Goal: Check status: Check status

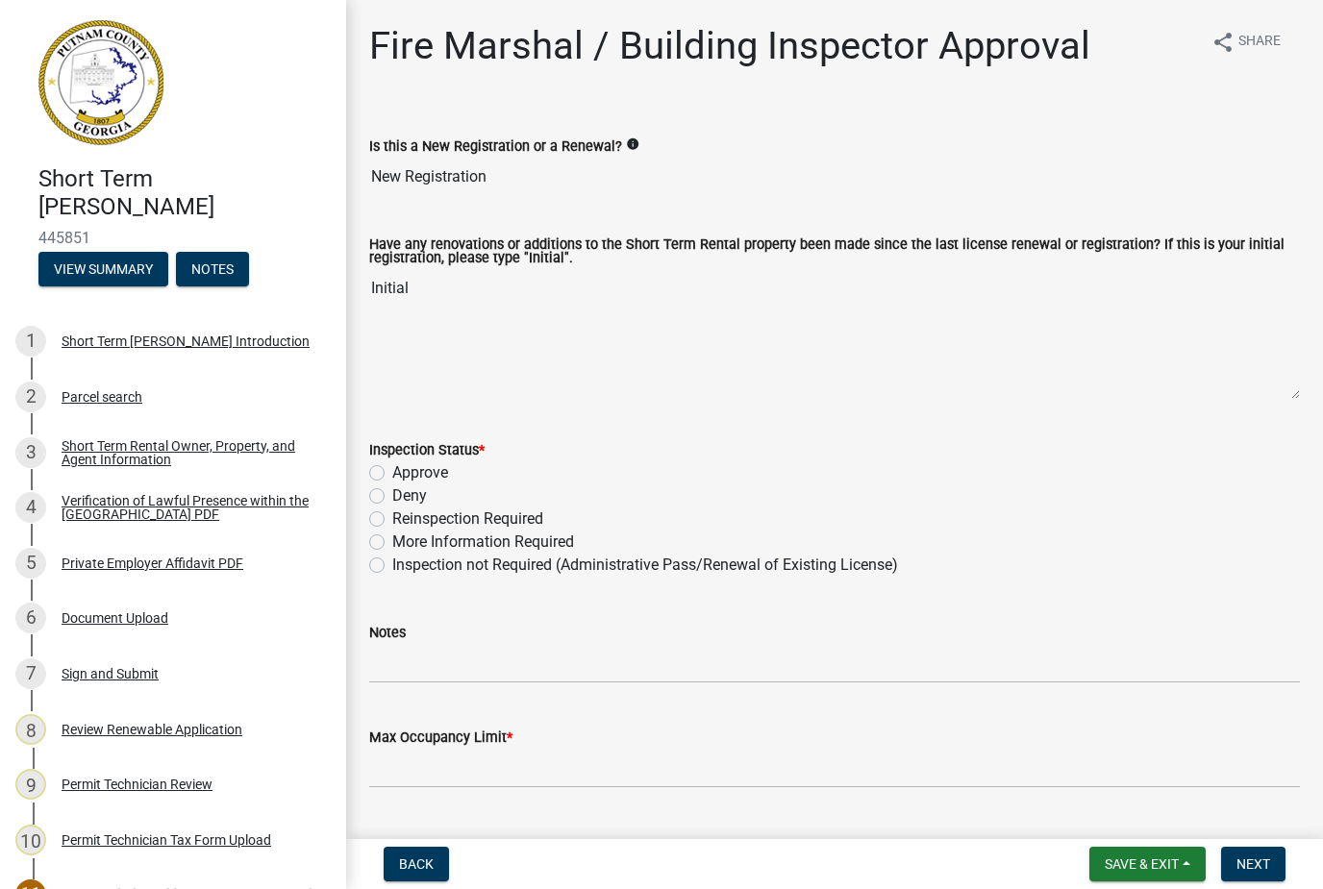
click at [1163, 857] on span "Save & Exit" at bounding box center [1142, 864] width 74 height 15
click at [1099, 804] on button "Save & Exit" at bounding box center [1129, 814] width 154 height 46
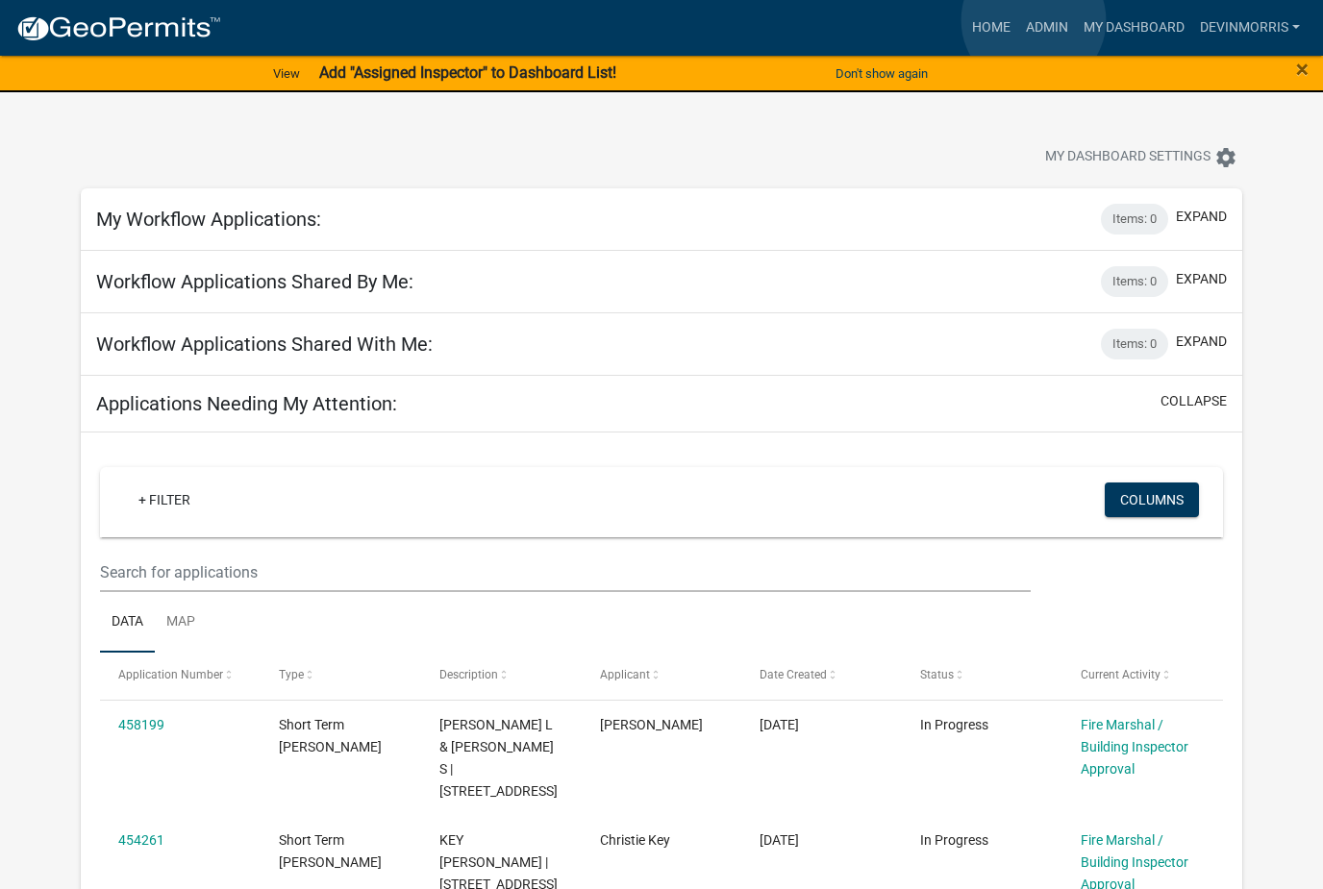
click at [1035, 21] on link "Admin" at bounding box center [1047, 28] width 58 height 37
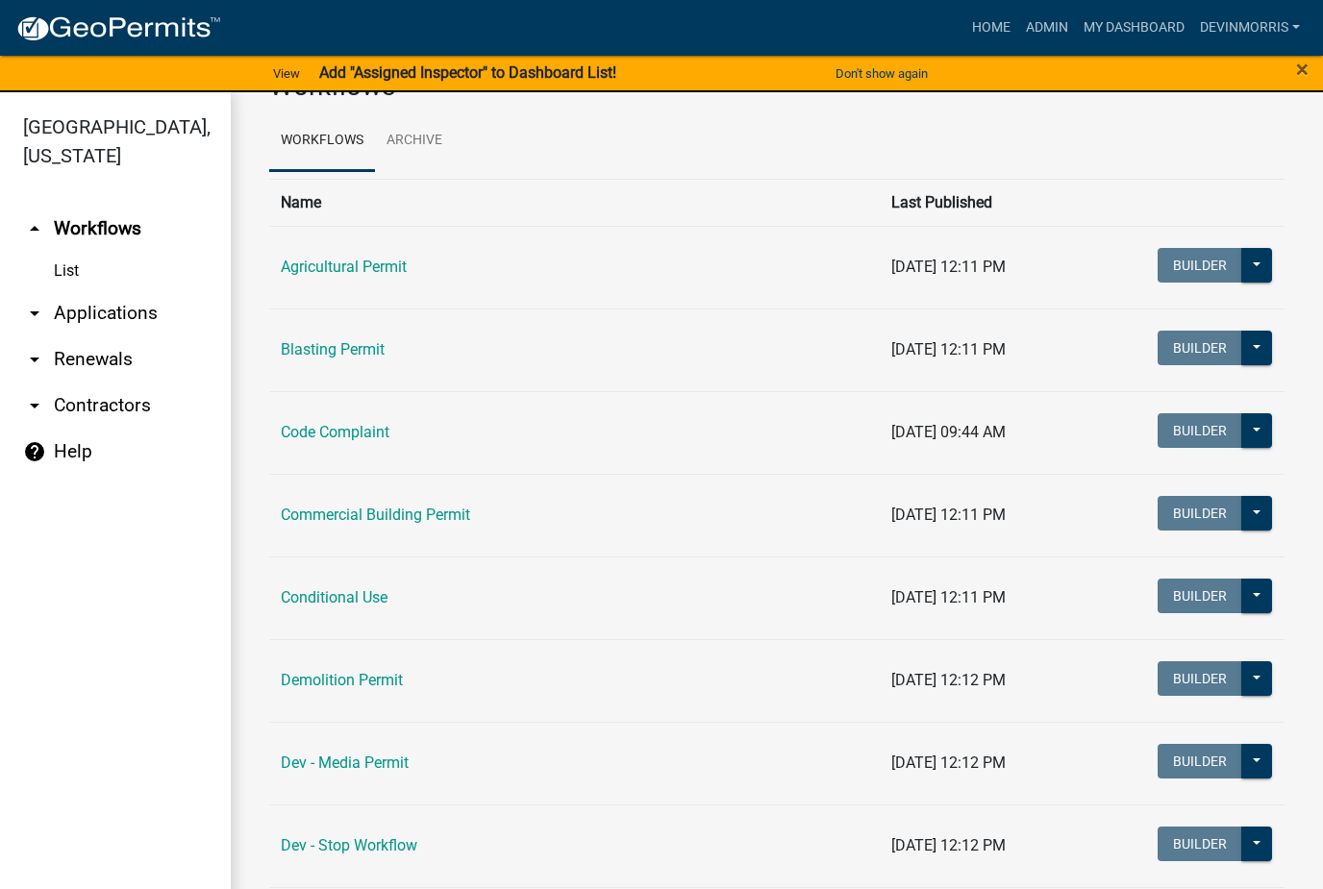
scroll to position [68, 0]
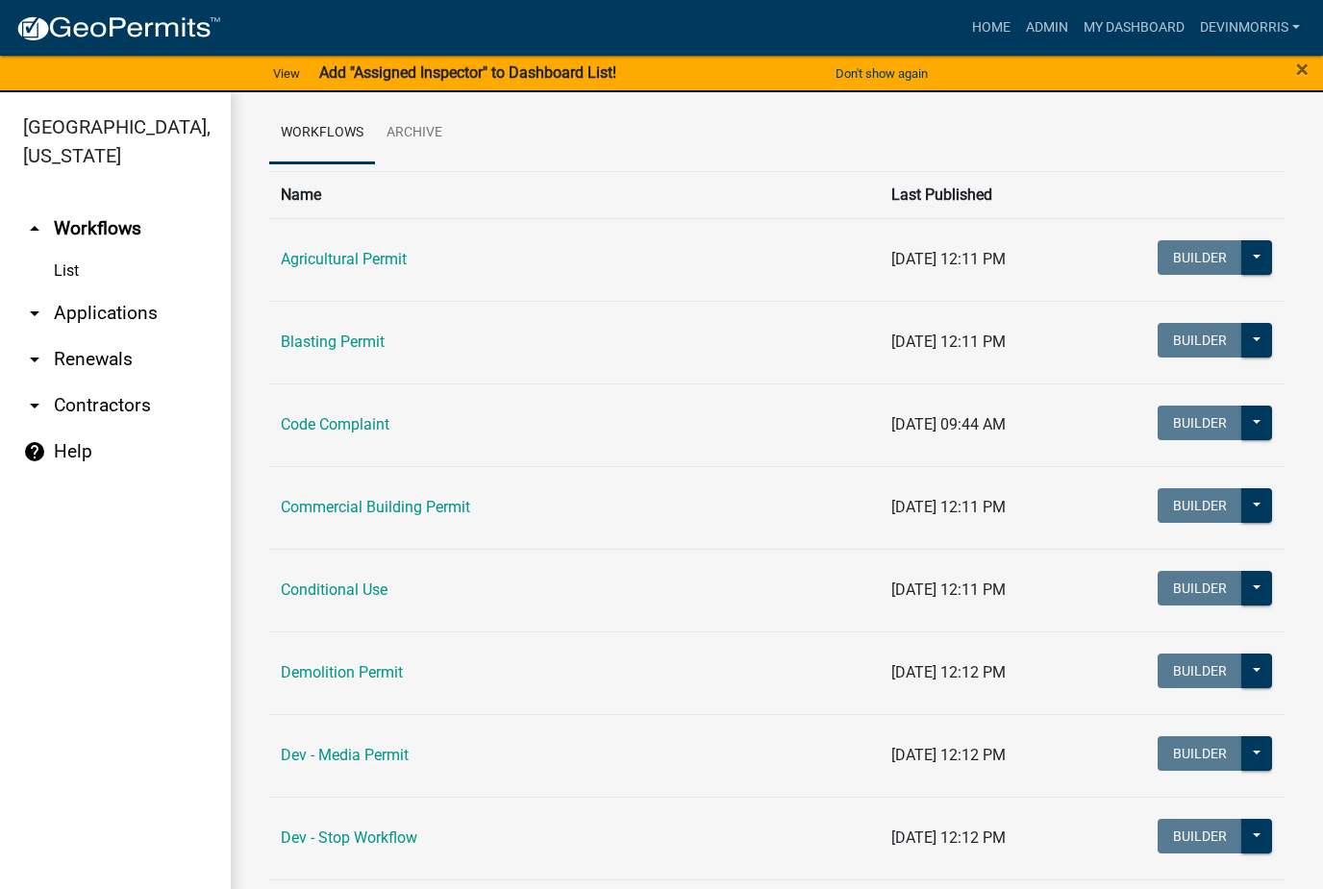
click at [390, 499] on link "Commercial Building Permit" at bounding box center [375, 507] width 189 height 18
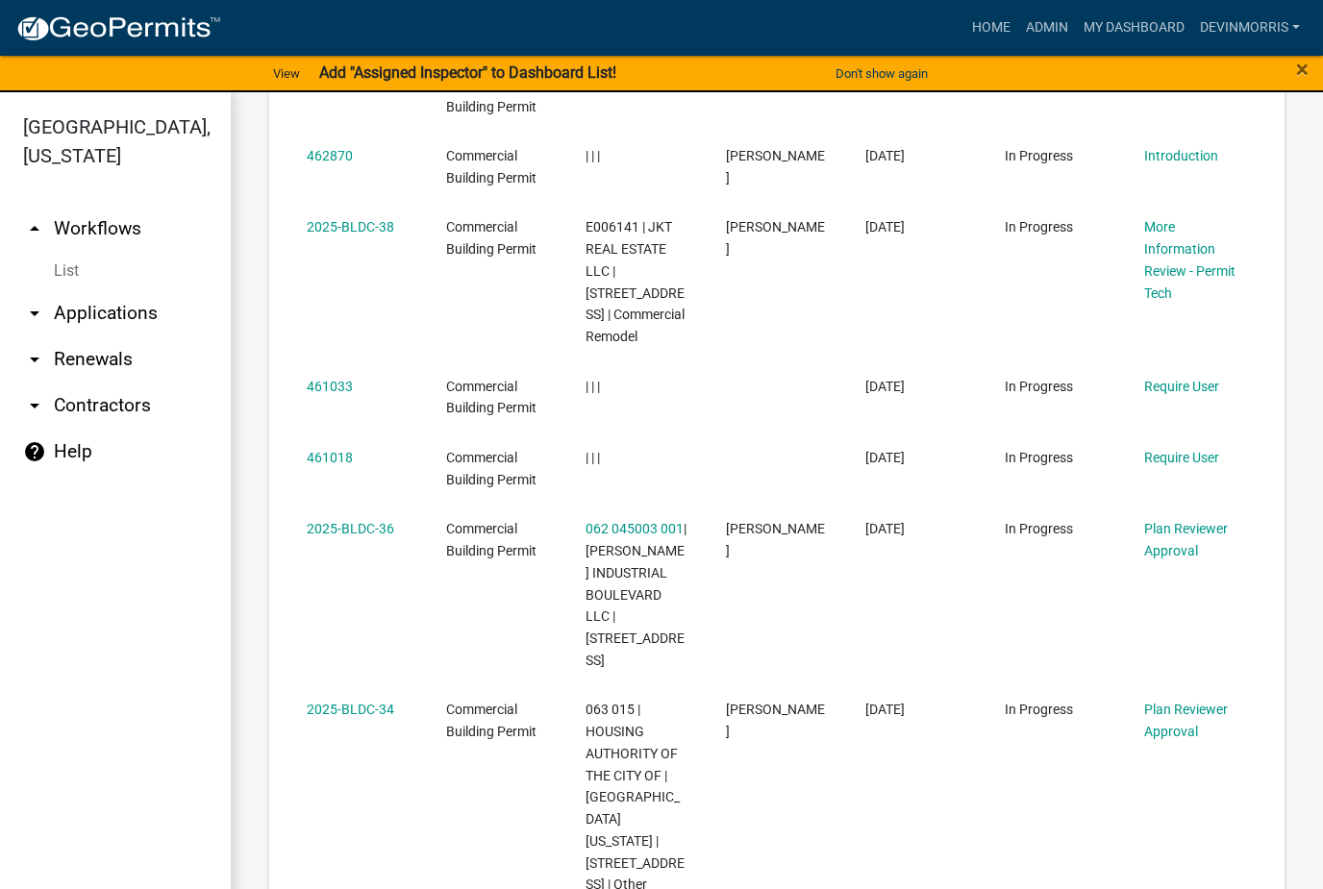
scroll to position [1060, 0]
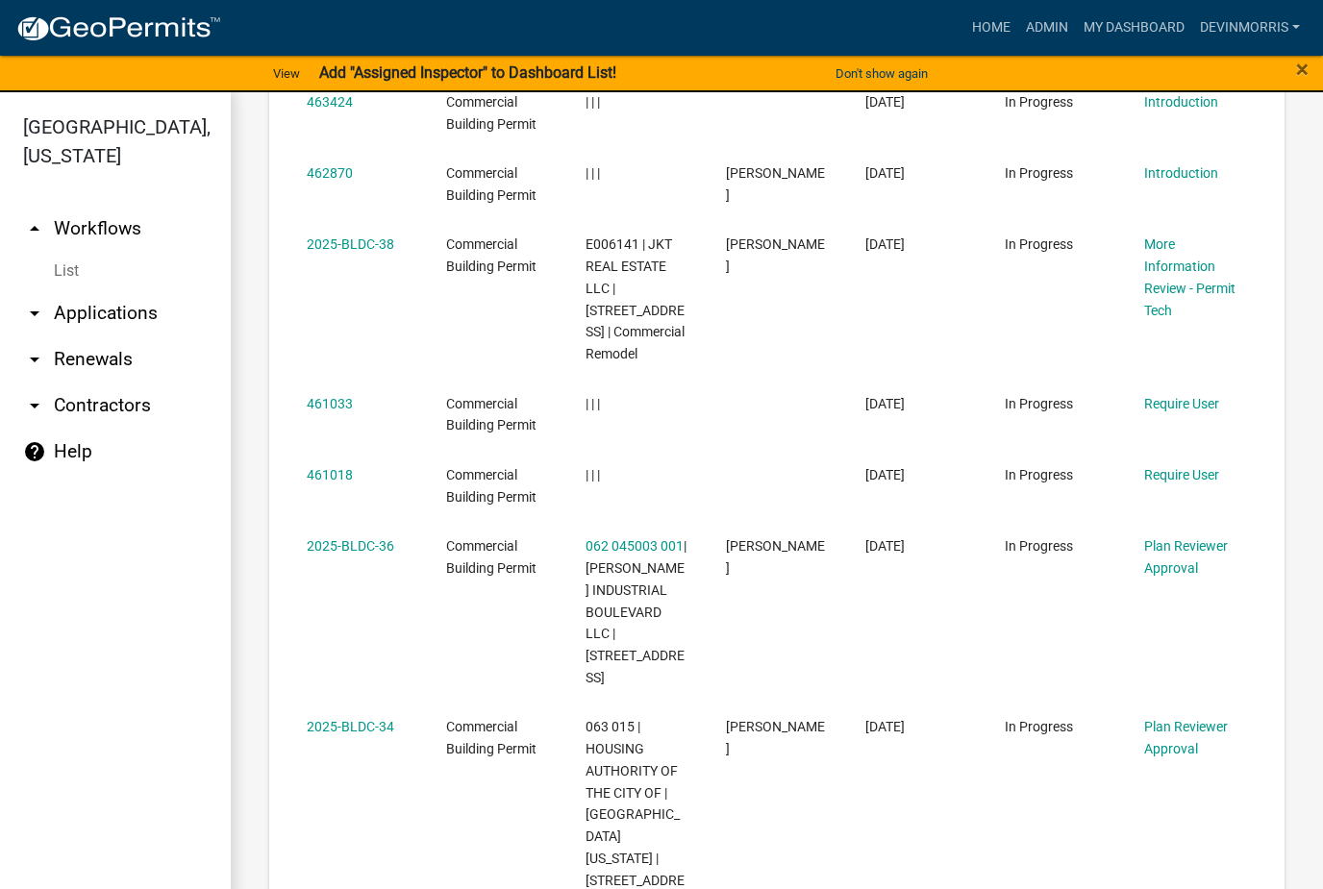
click at [337, 538] on link "2025-BLDC-36" at bounding box center [350, 545] width 87 height 15
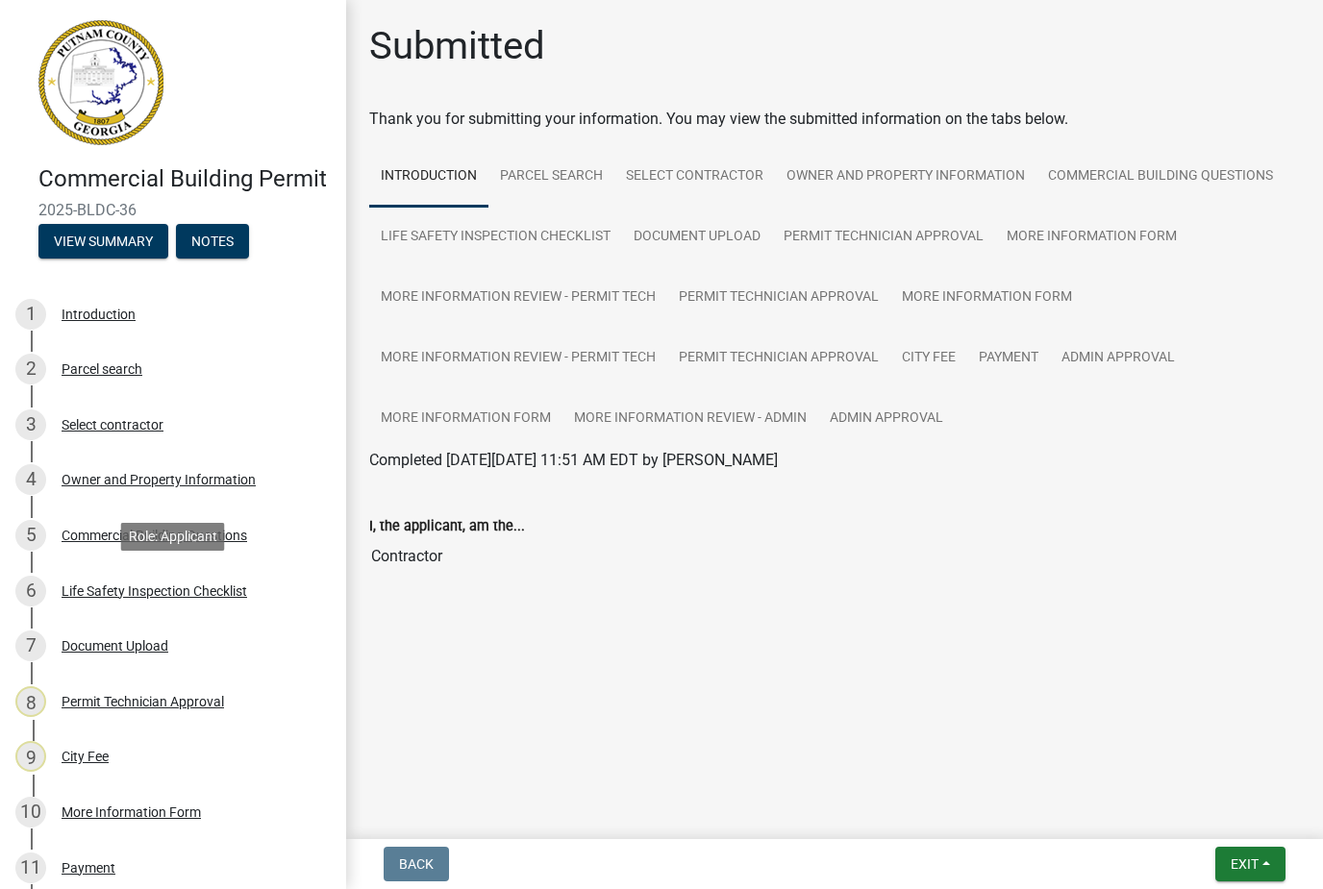
click at [215, 588] on div "Life Safety Inspection Checklist" at bounding box center [155, 591] width 186 height 13
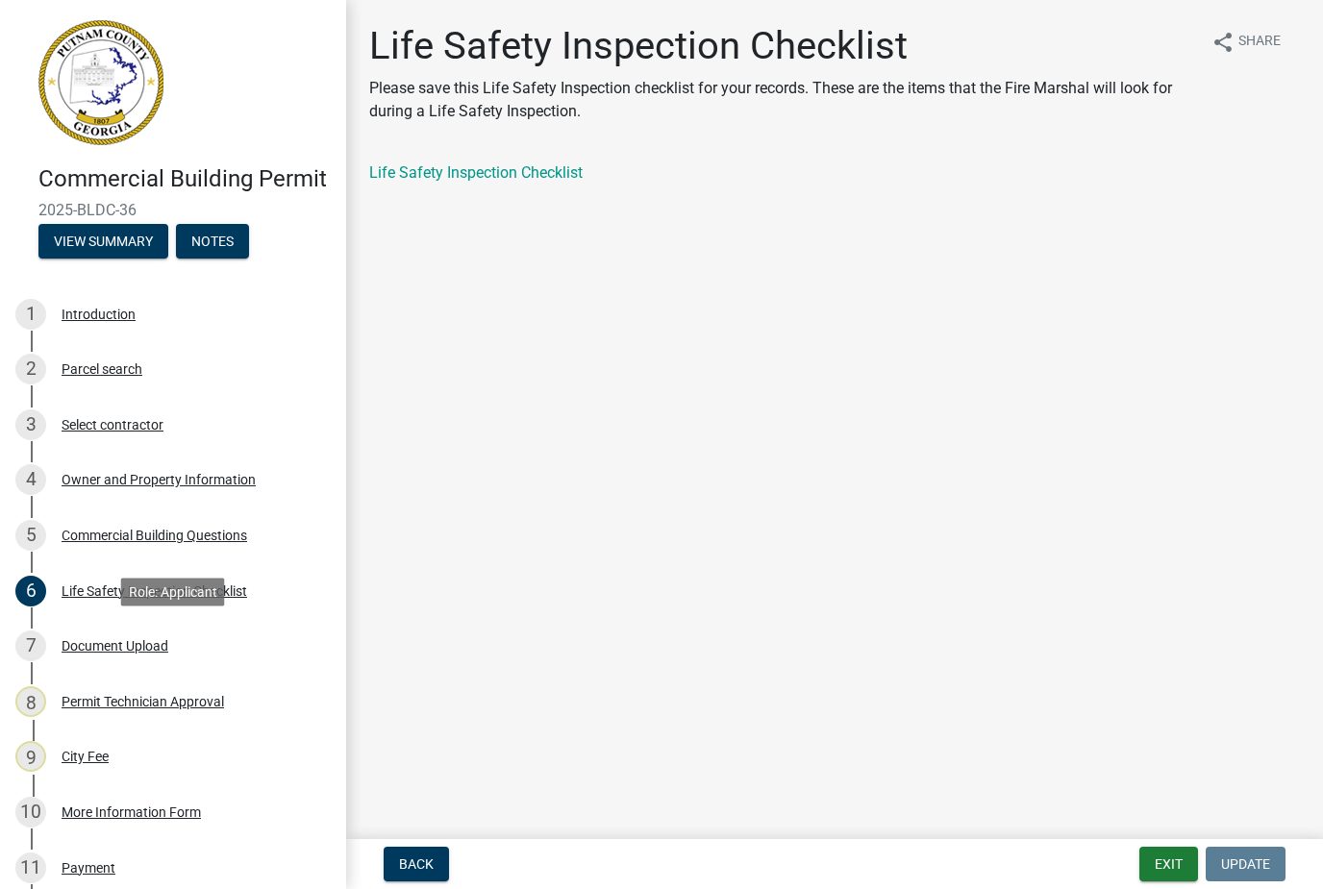
click at [137, 644] on div "Document Upload" at bounding box center [115, 645] width 107 height 13
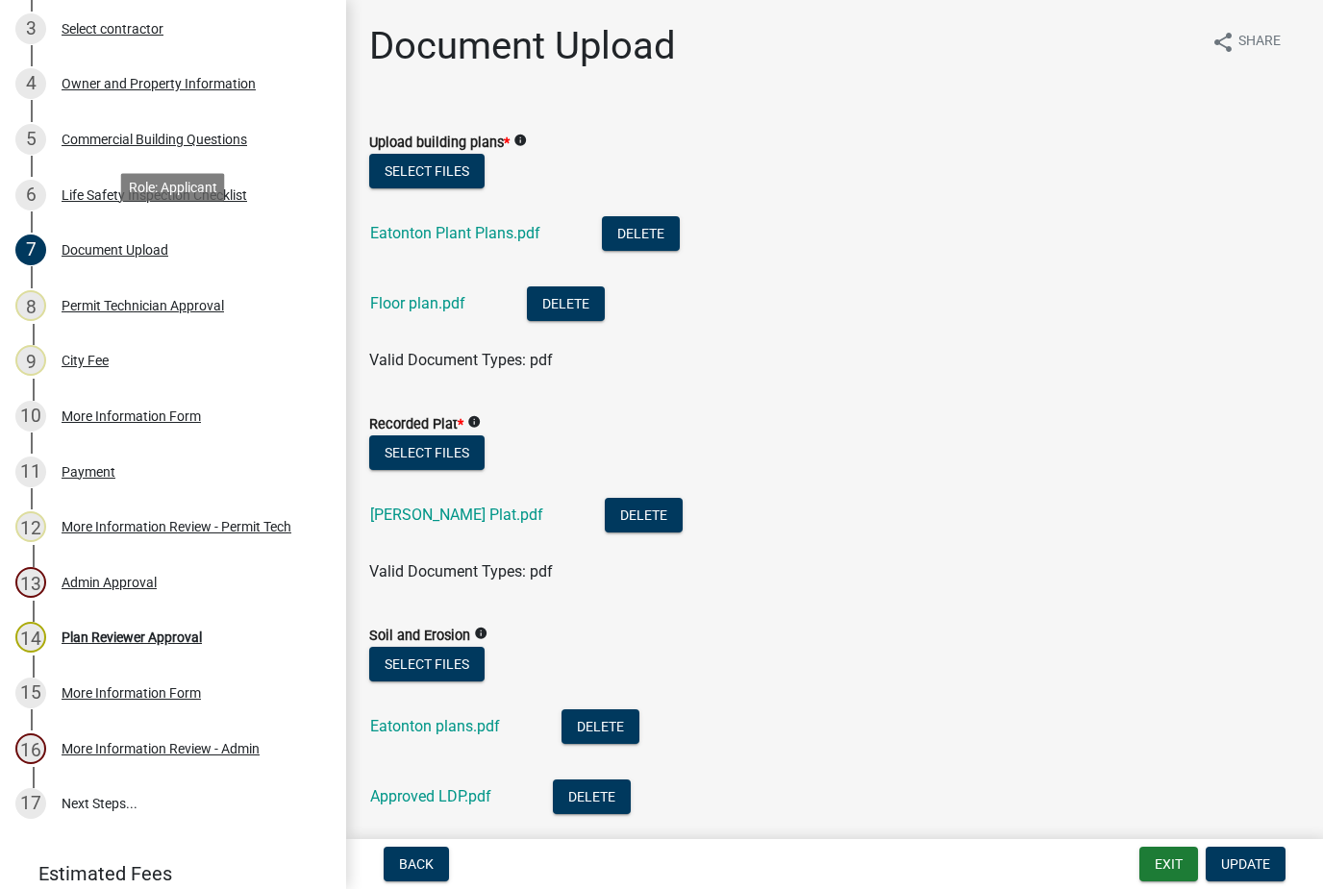
scroll to position [411, 0]
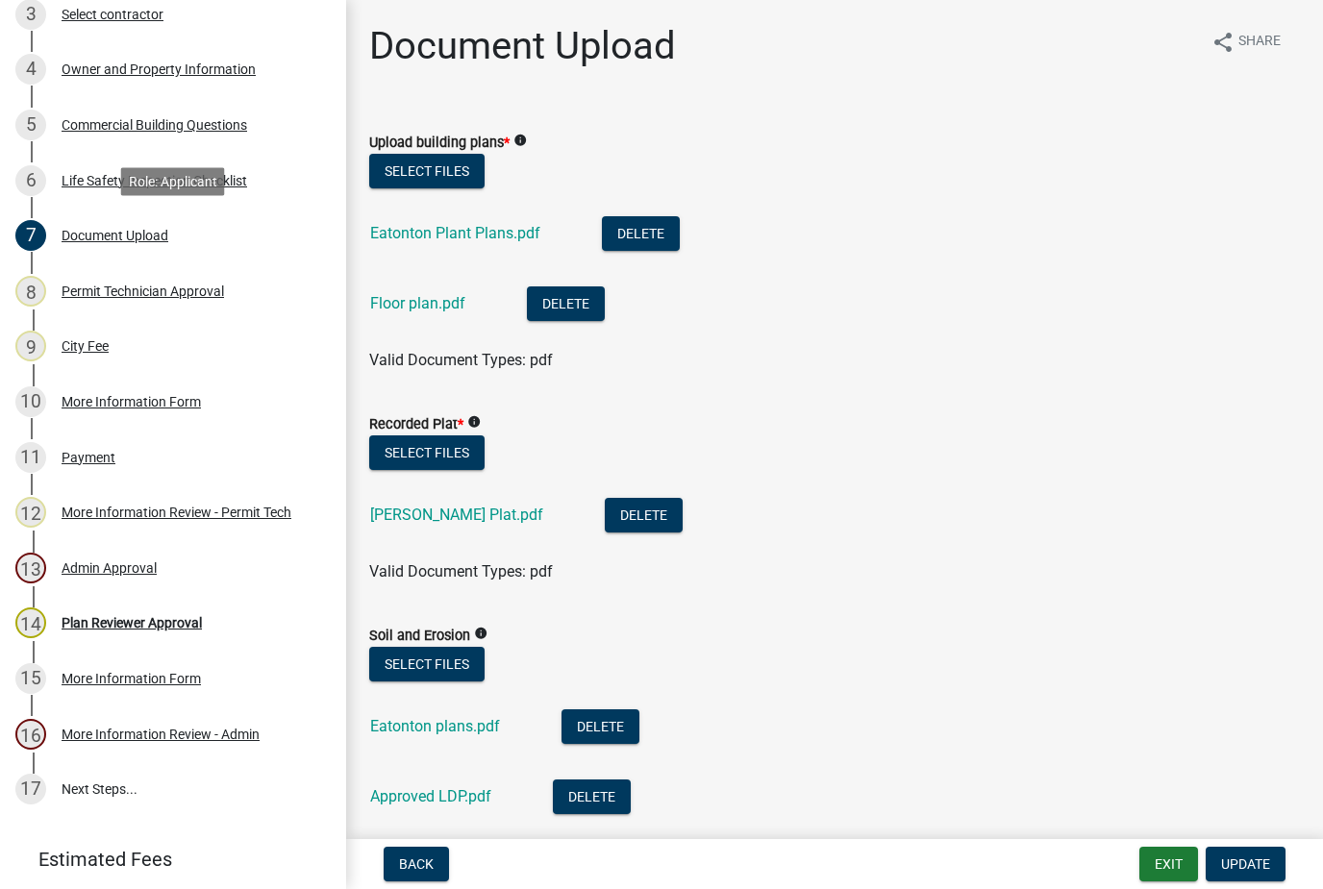
click at [426, 238] on link "Eatonton Plant Plans.pdf" at bounding box center [455, 233] width 170 height 18
click at [414, 310] on link "Floor plan.pdf" at bounding box center [417, 303] width 95 height 18
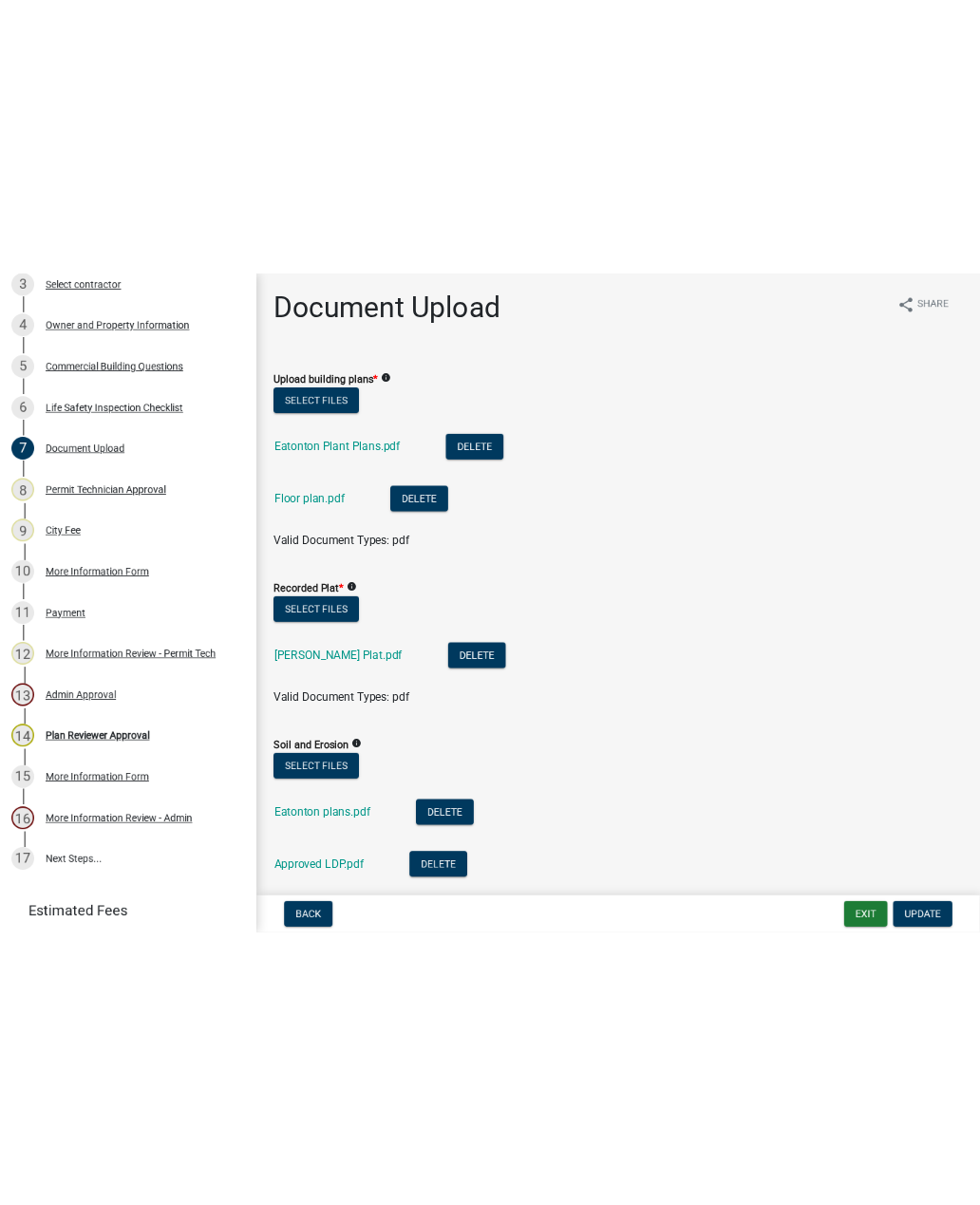
scroll to position [0, 0]
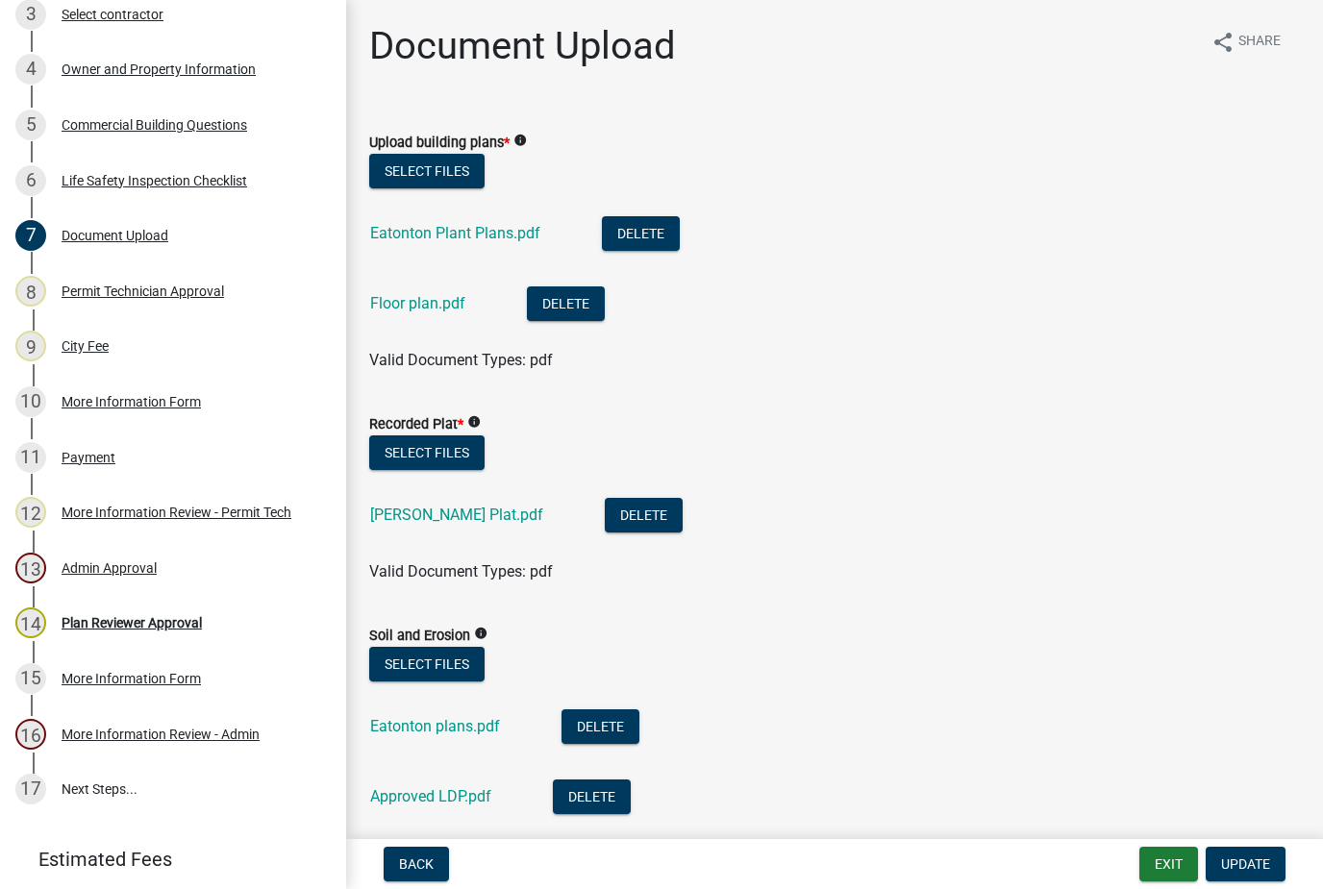
click at [466, 232] on link "Eatonton Plant Plans.pdf" at bounding box center [455, 233] width 170 height 18
click at [445, 303] on link "Floor plan.pdf" at bounding box center [417, 303] width 95 height 18
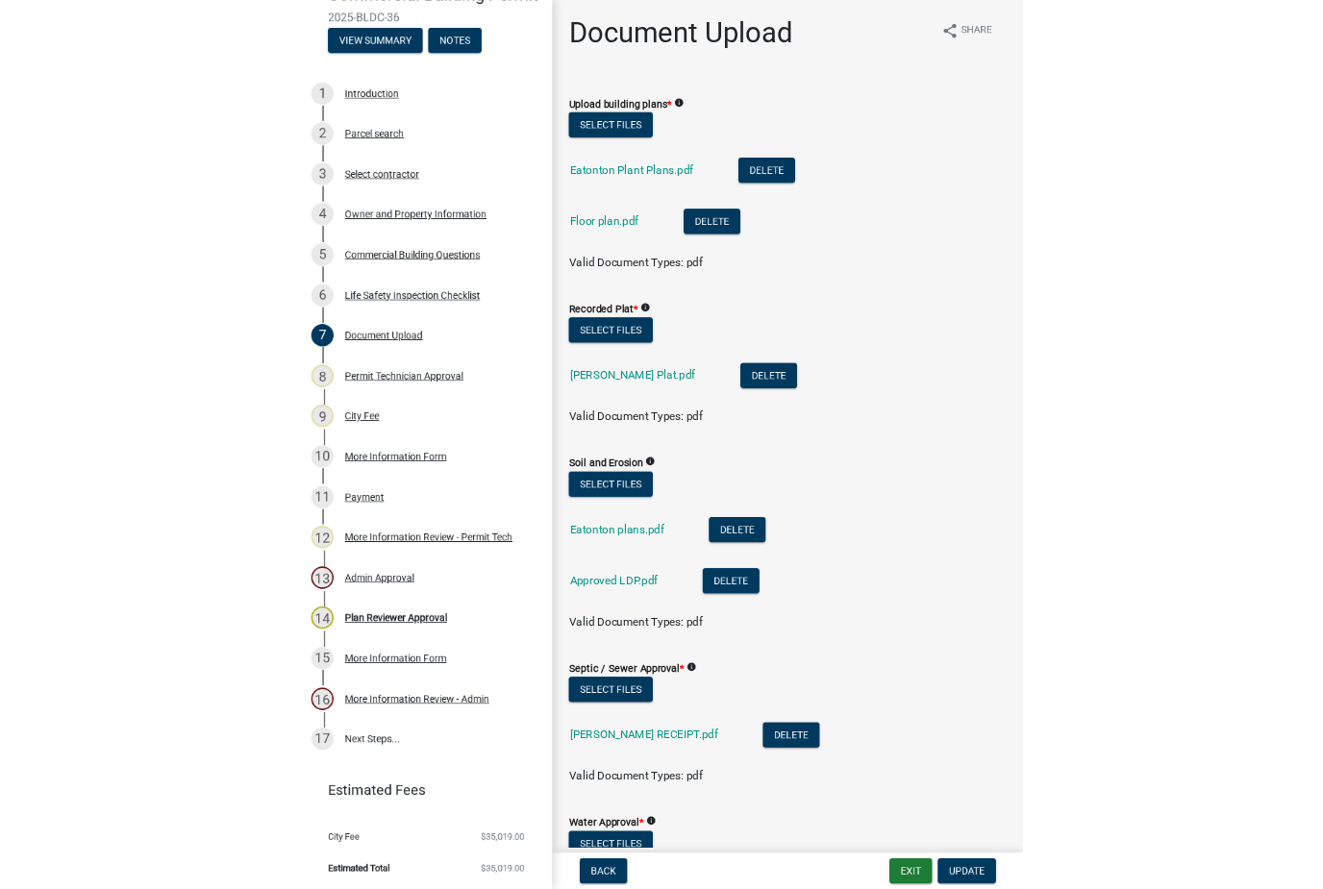
scroll to position [186, 0]
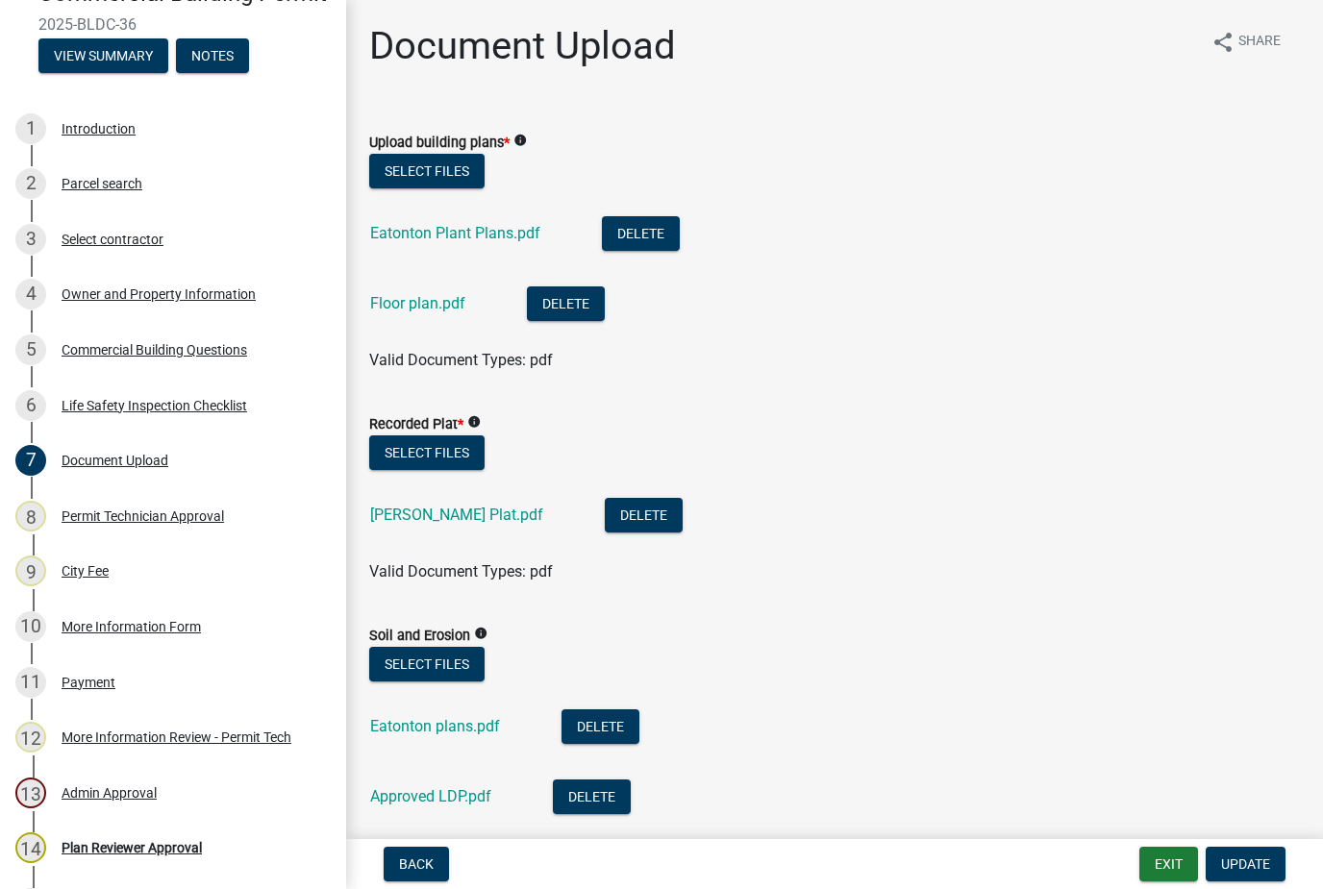
click at [412, 294] on link "Floor plan.pdf" at bounding box center [417, 303] width 95 height 18
click at [1174, 876] on button "Exit" at bounding box center [1168, 864] width 59 height 35
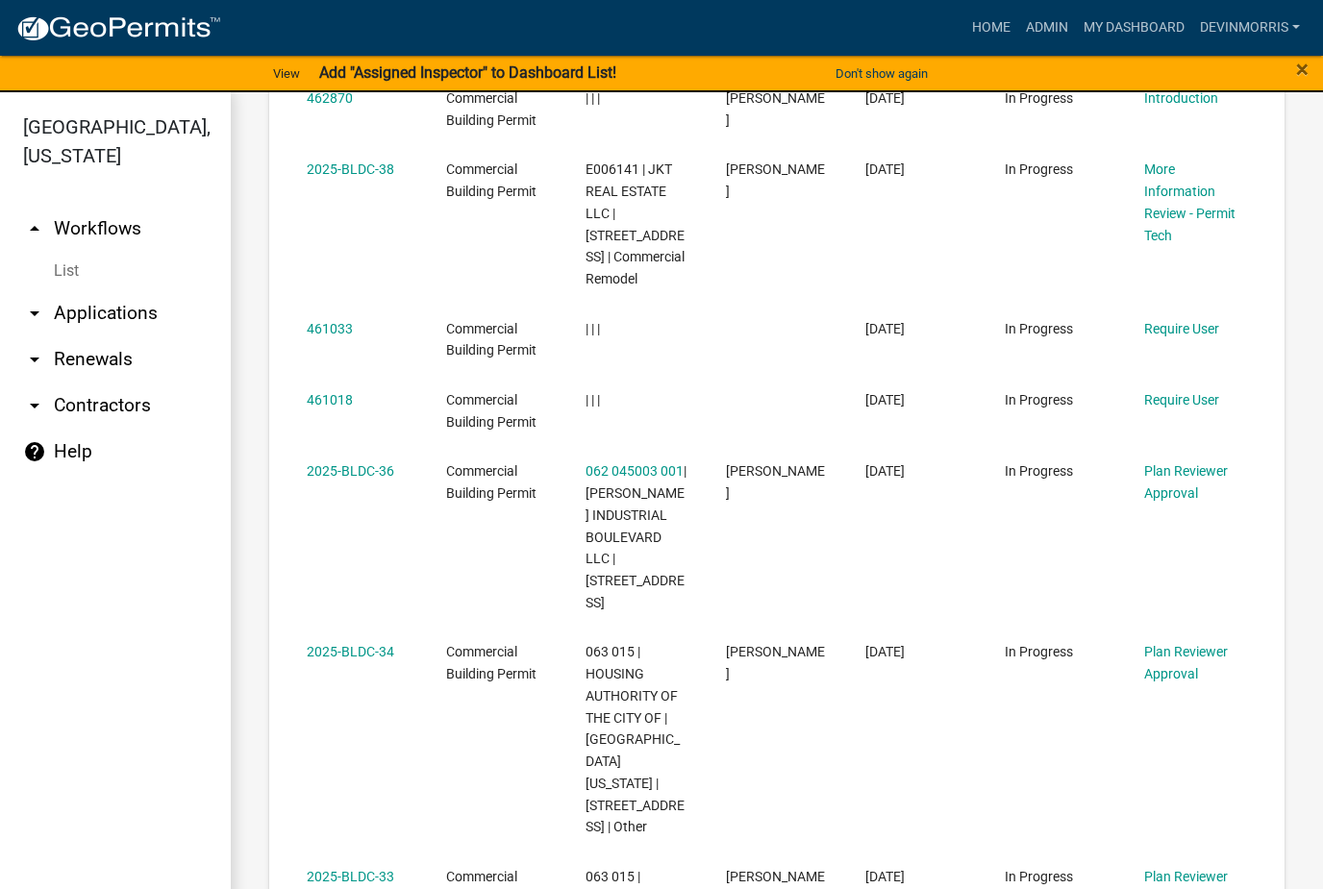
scroll to position [1135, 0]
click at [372, 462] on link "2025-BLDC-36" at bounding box center [350, 469] width 87 height 15
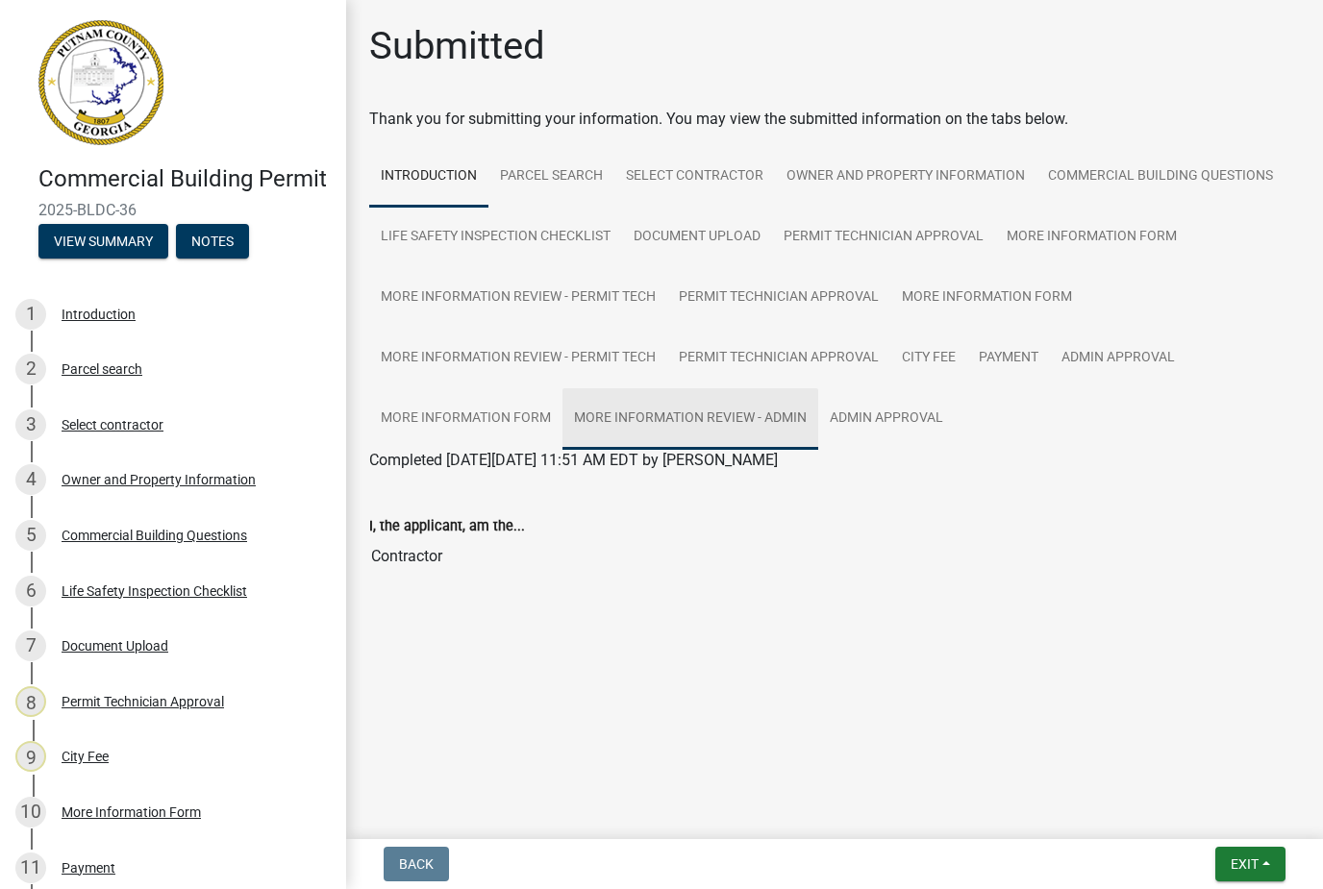
click at [737, 419] on link "More Information Review - Admin" at bounding box center [690, 419] width 256 height 62
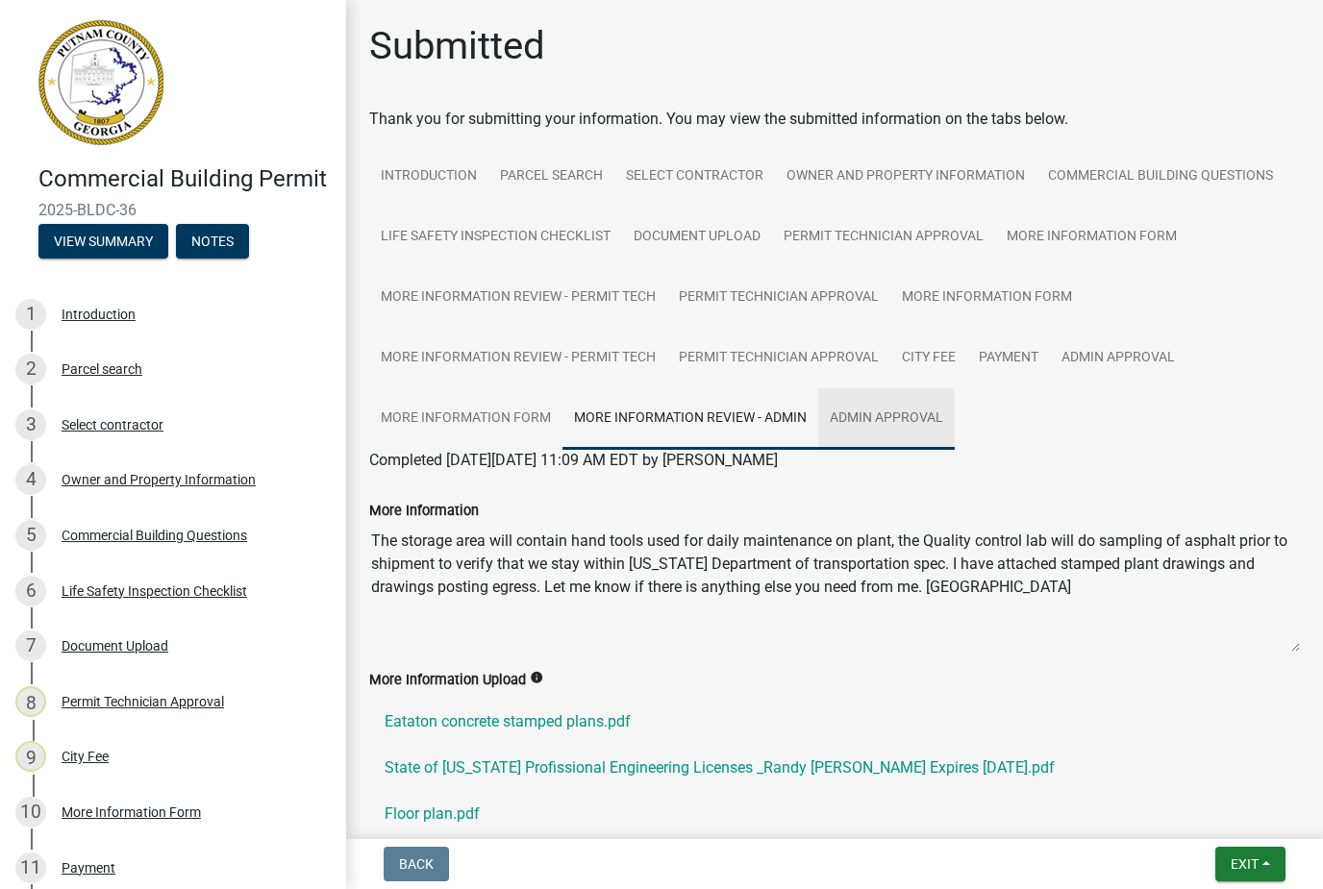
click at [899, 412] on link "Admin Approval" at bounding box center [886, 419] width 137 height 62
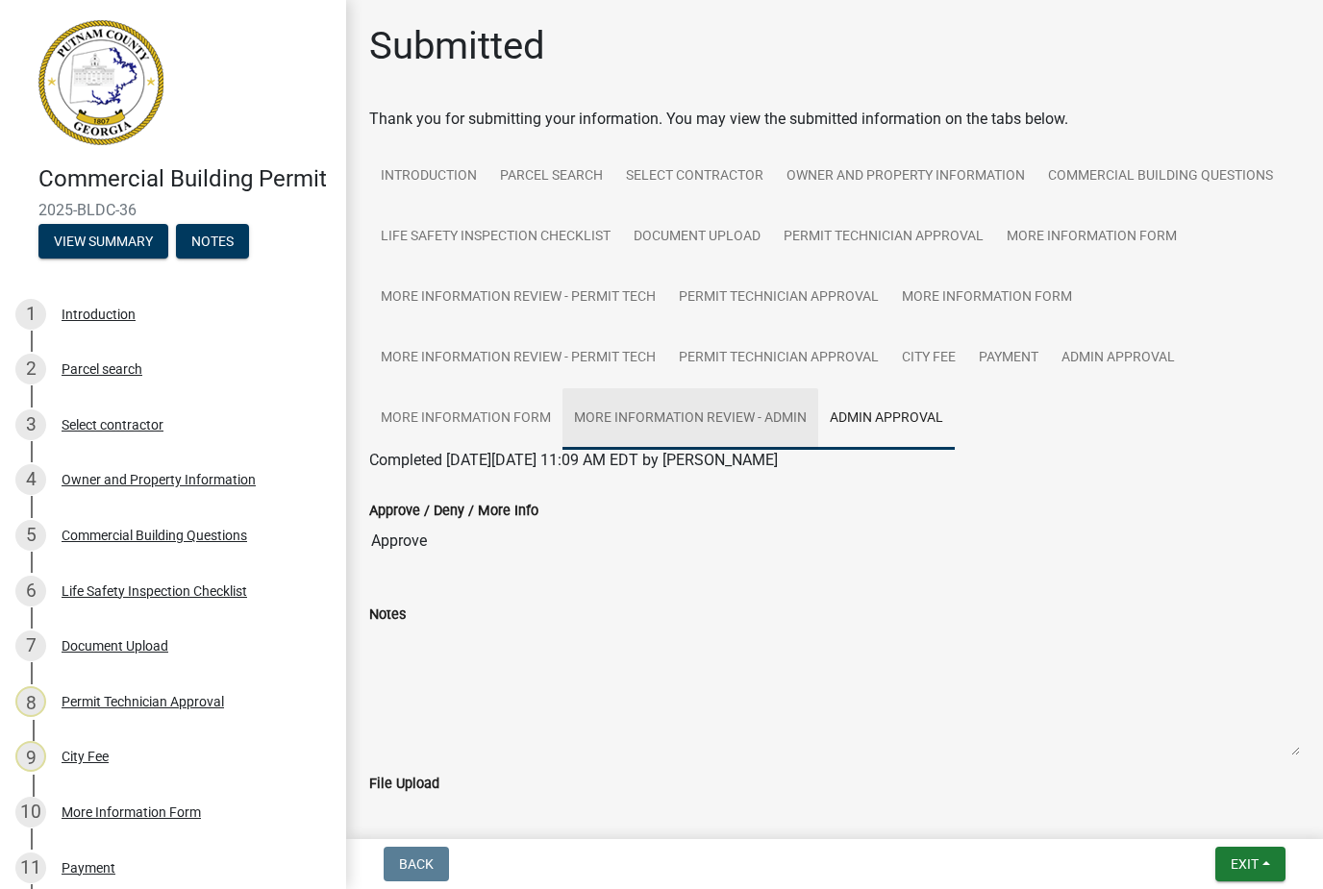
click at [744, 414] on link "More Information Review - Admin" at bounding box center [690, 419] width 256 height 62
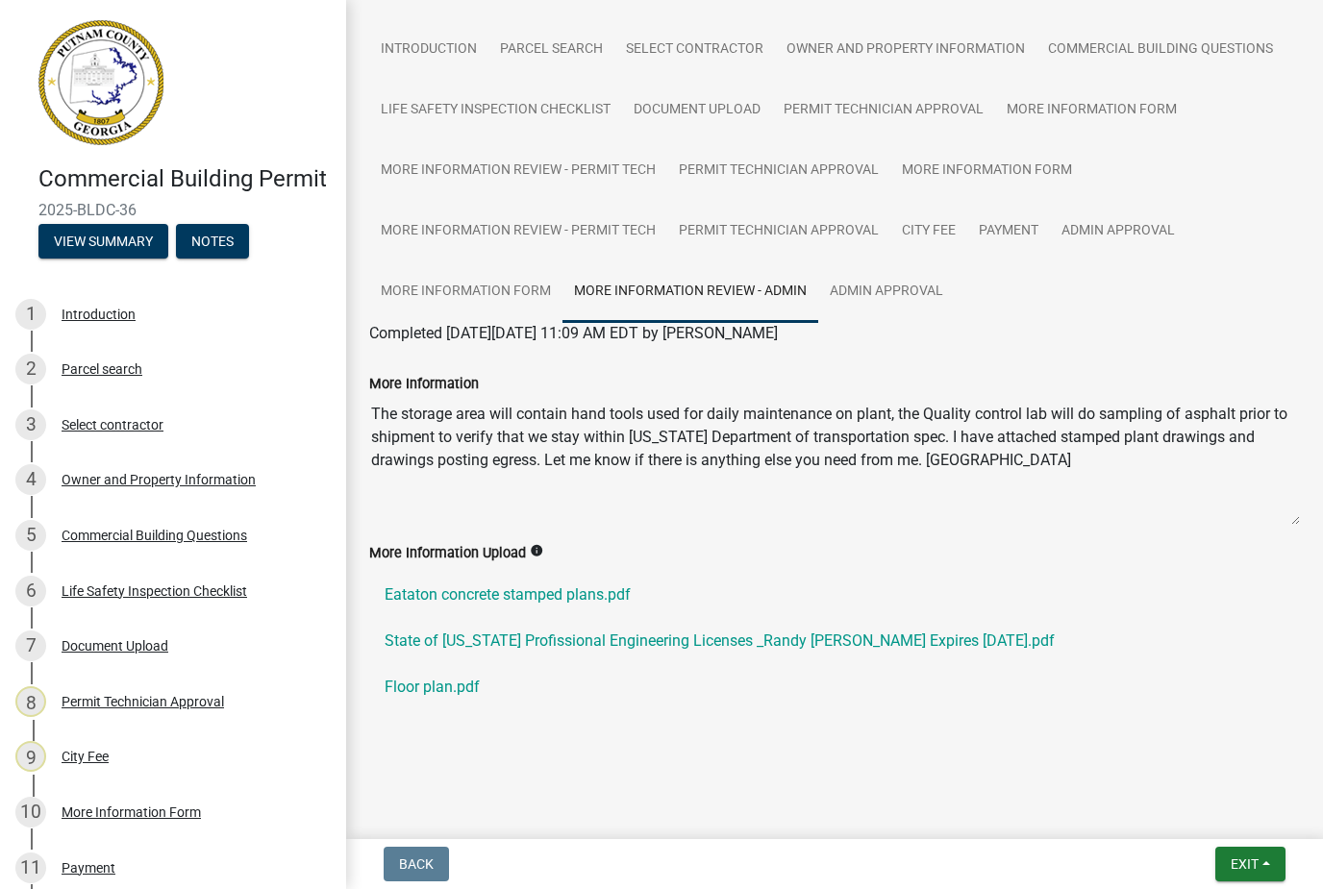
scroll to position [127, 0]
click at [446, 695] on link "Floor plan.pdf" at bounding box center [834, 687] width 931 height 46
click at [581, 603] on link "Eataton concrete stamped plans.pdf" at bounding box center [834, 595] width 931 height 46
click at [437, 683] on link "Floor plan.pdf" at bounding box center [834, 687] width 931 height 46
click at [523, 590] on link "Eataton concrete stamped plans.pdf" at bounding box center [834, 595] width 931 height 46
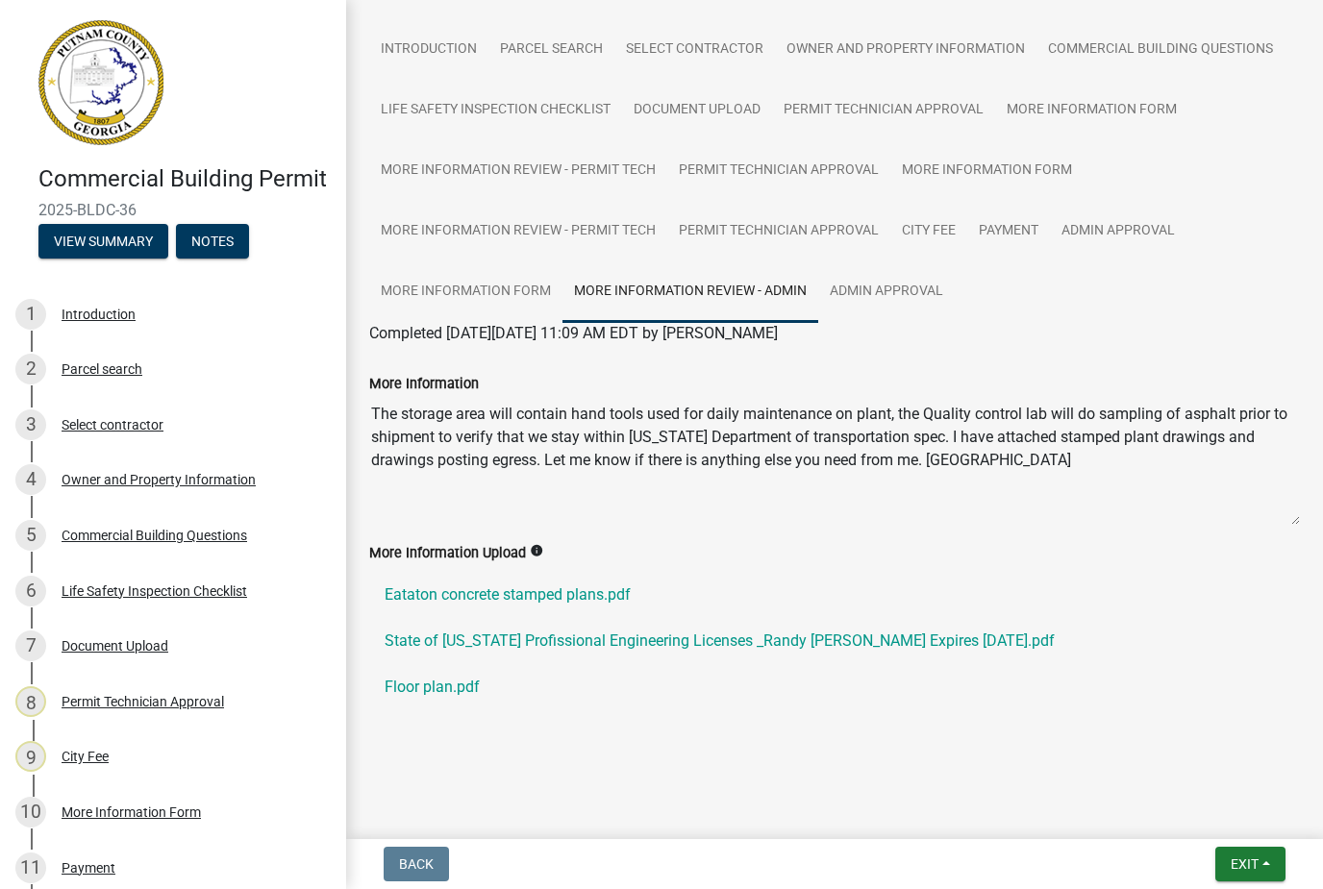
click at [456, 685] on link "Floor plan.pdf" at bounding box center [834, 687] width 931 height 46
